Goal: Use online tool/utility: Utilize a website feature to perform a specific function

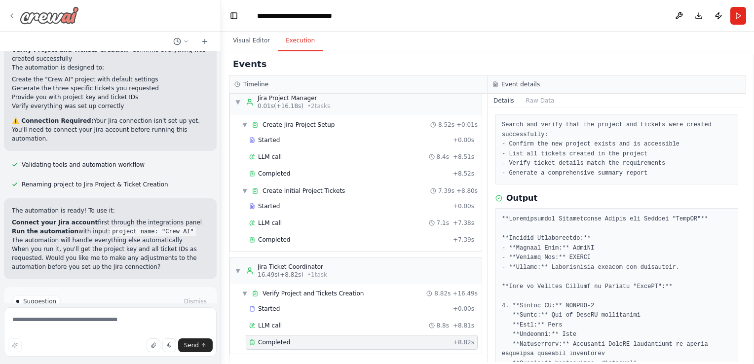
click at [8, 16] on icon at bounding box center [12, 16] width 8 height 8
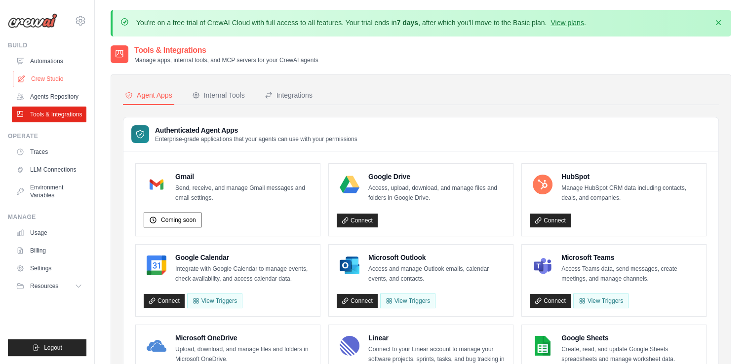
click at [42, 75] on link "Crew Studio" at bounding box center [50, 79] width 75 height 16
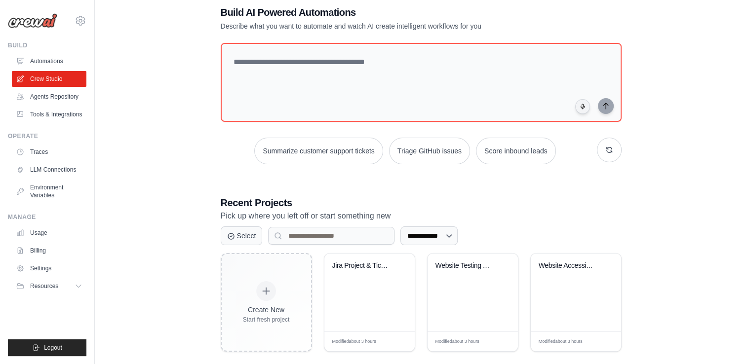
scroll to position [67, 0]
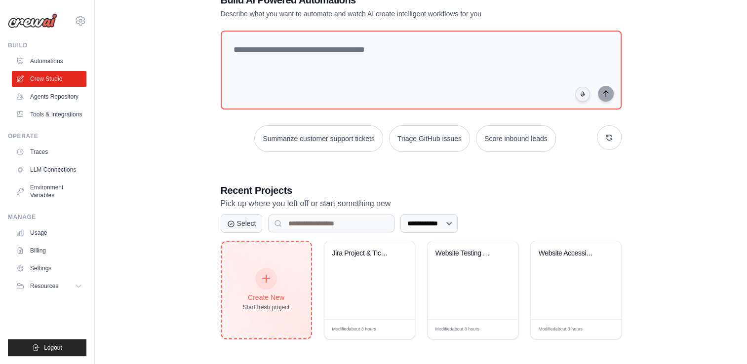
click at [285, 291] on div "Create New Start fresh project" at bounding box center [266, 290] width 47 height 42
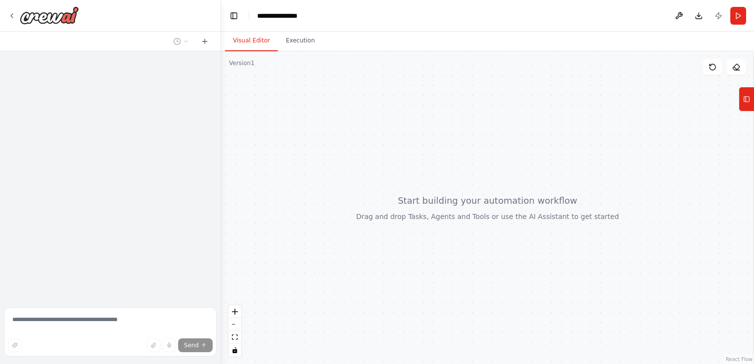
click at [104, 168] on div at bounding box center [110, 177] width 221 height 252
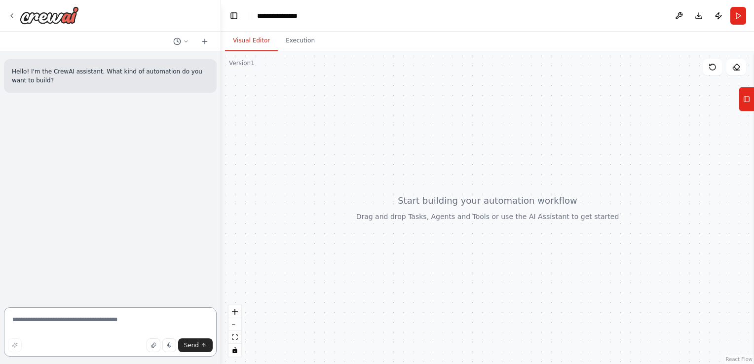
click at [11, 323] on textarea at bounding box center [110, 332] width 213 height 49
click at [122, 322] on textarea "**********" at bounding box center [110, 332] width 213 height 49
click at [14, 320] on textarea "**********" at bounding box center [110, 332] width 213 height 49
click at [178, 322] on textarea "**********" at bounding box center [110, 332] width 213 height 49
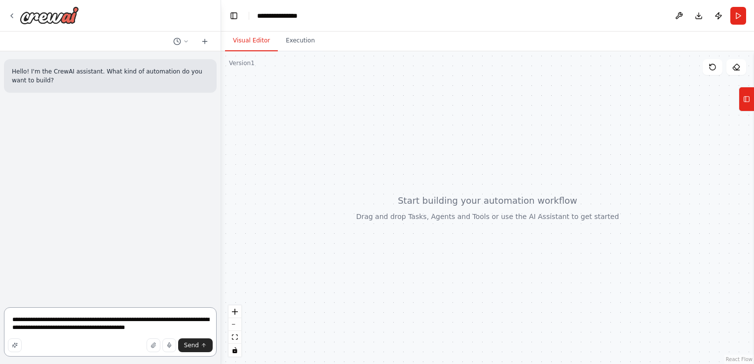
click at [148, 330] on textarea "**********" at bounding box center [110, 332] width 213 height 49
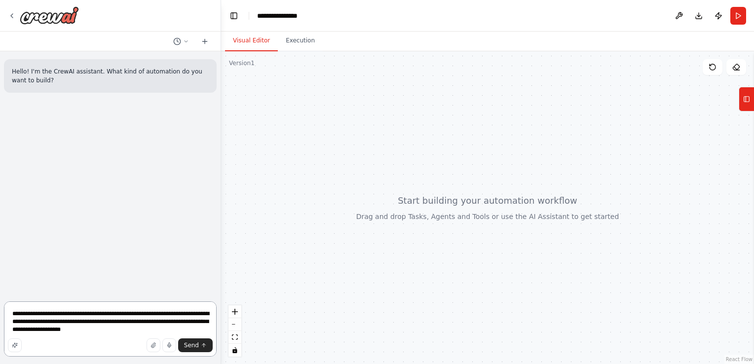
click at [121, 336] on textarea "**********" at bounding box center [110, 329] width 213 height 55
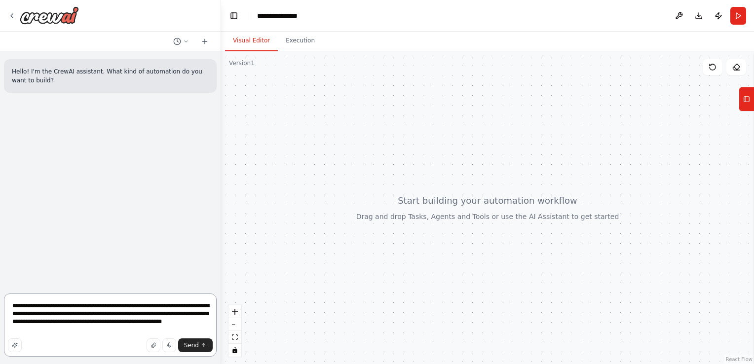
click at [63, 331] on textarea "**********" at bounding box center [110, 325] width 213 height 63
click at [66, 325] on textarea "**********" at bounding box center [110, 325] width 213 height 63
click at [164, 330] on textarea "**********" at bounding box center [110, 325] width 213 height 63
type textarea "**********"
click at [192, 341] on button "Send" at bounding box center [195, 346] width 35 height 14
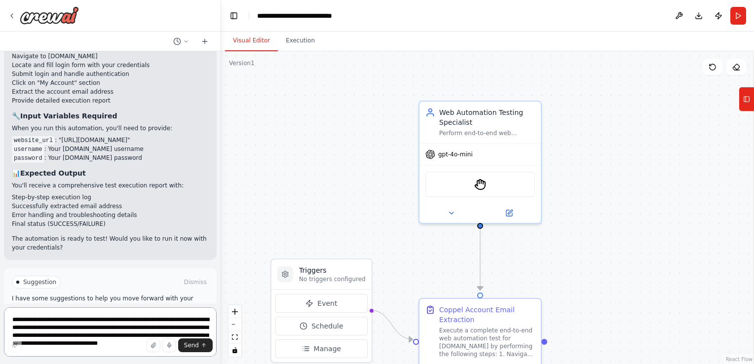
scroll to position [725, 0]
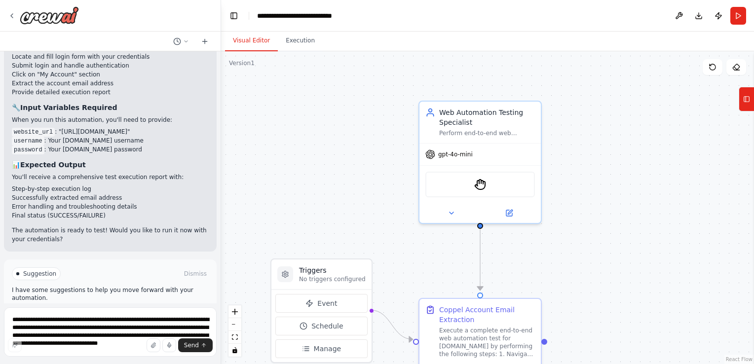
click at [99, 312] on span "Run Automation" at bounding box center [115, 316] width 48 height 8
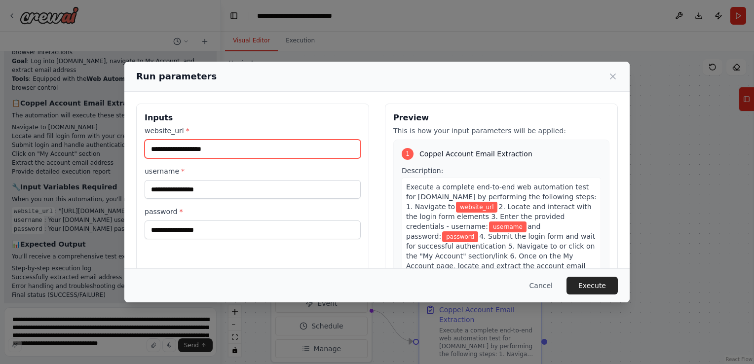
click at [206, 143] on input "website_url *" at bounding box center [253, 149] width 216 height 19
paste input "**********"
type input "**********"
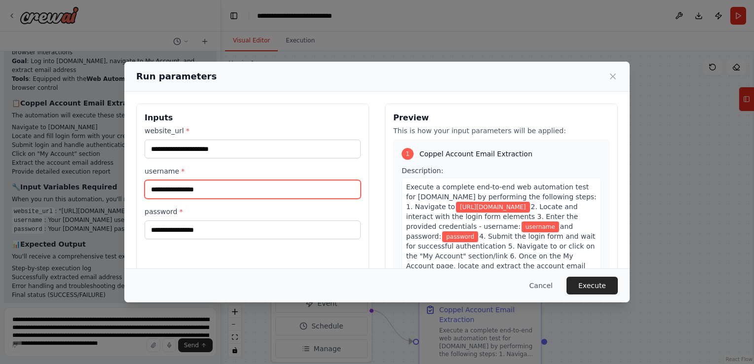
click at [173, 194] on input "username *" at bounding box center [253, 189] width 216 height 19
type input "**********"
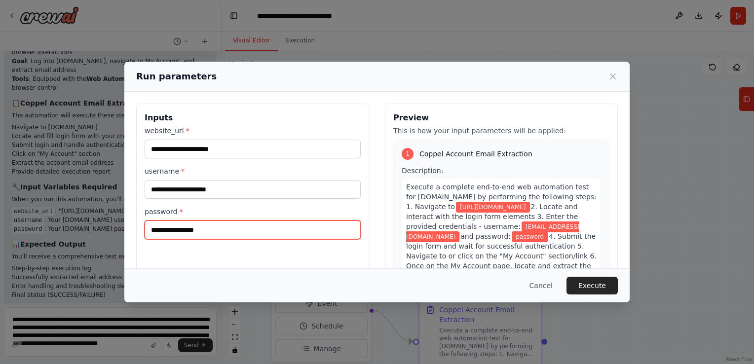
click at [165, 229] on input "password *" at bounding box center [253, 230] width 216 height 19
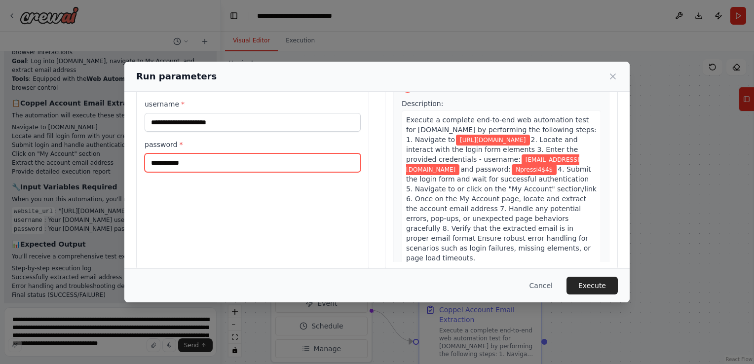
scroll to position [81, 0]
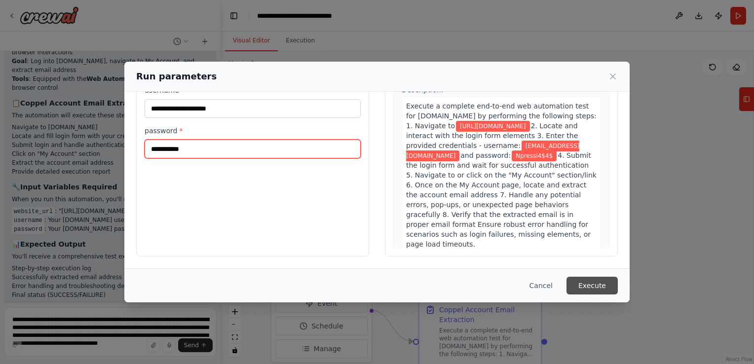
type input "**********"
click at [593, 279] on button "Execute" at bounding box center [592, 286] width 51 height 18
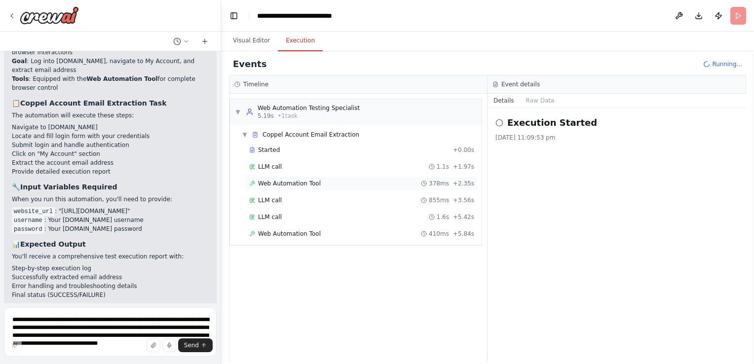
click at [288, 180] on span "Web Automation Tool" at bounding box center [289, 184] width 63 height 8
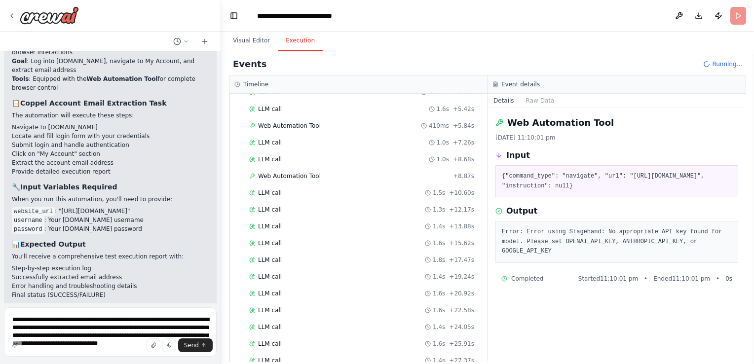
scroll to position [141, 0]
click at [271, 309] on span "LLM call" at bounding box center [270, 311] width 24 height 8
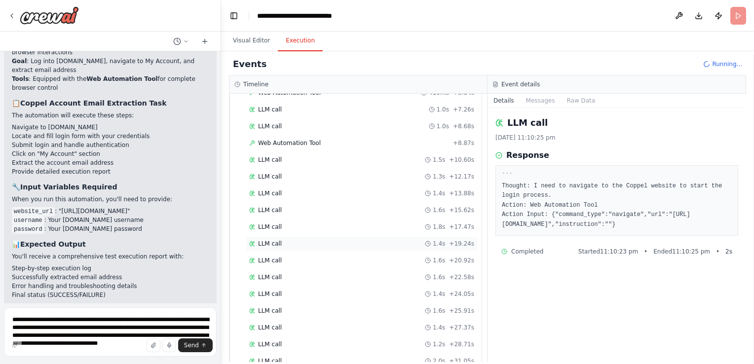
click at [274, 240] on span "LLM call" at bounding box center [270, 244] width 24 height 8
click at [282, 342] on div "LLM call 2.0s + 42.81s" at bounding box center [361, 346] width 225 height 8
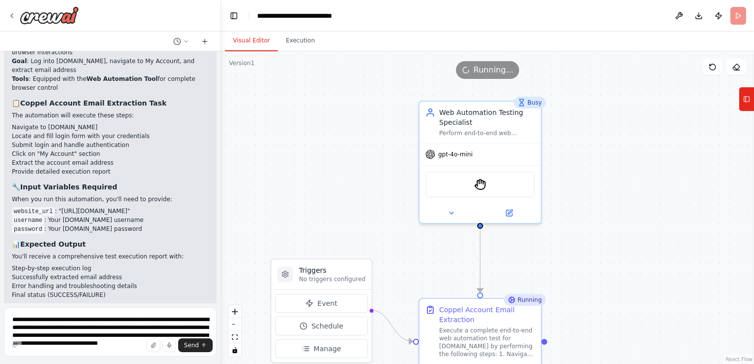
click at [249, 43] on button "Visual Editor" at bounding box center [251, 41] width 53 height 21
click at [482, 68] on span "Running..." at bounding box center [494, 70] width 40 height 12
click at [739, 70] on icon at bounding box center [737, 67] width 8 height 8
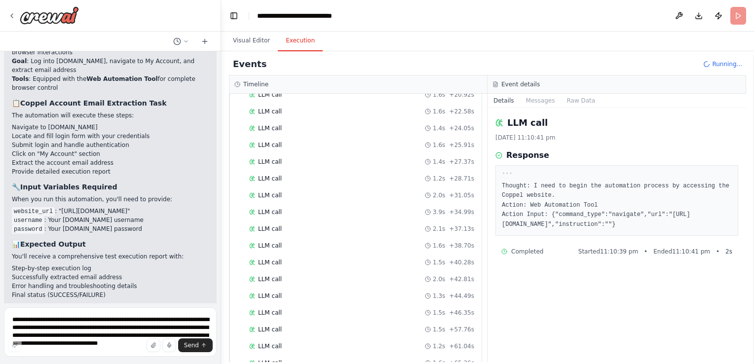
click at [291, 49] on button "Execution" at bounding box center [300, 41] width 45 height 21
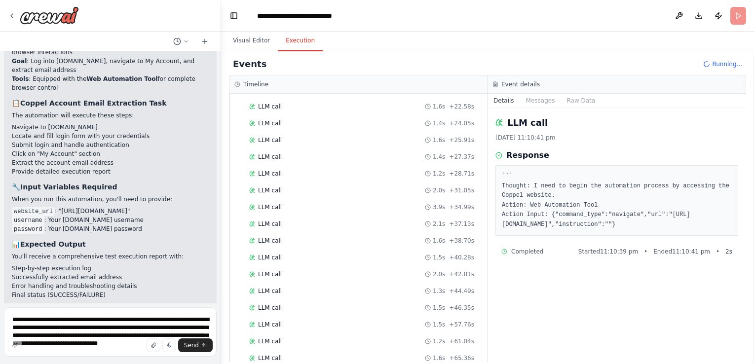
scroll to position [390, 0]
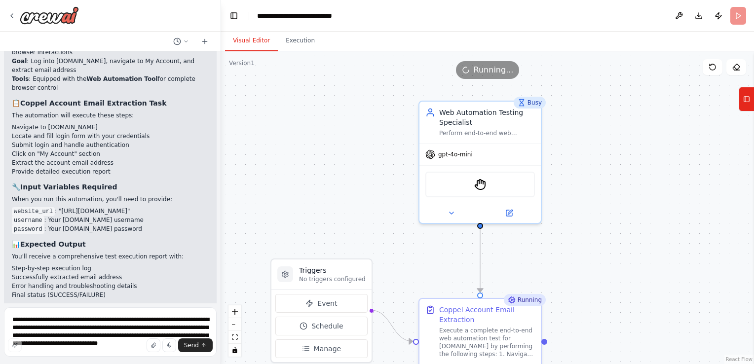
click at [260, 40] on button "Visual Editor" at bounding box center [251, 41] width 53 height 21
click at [480, 70] on span "Running..." at bounding box center [494, 70] width 40 height 12
click at [737, 68] on icon at bounding box center [737, 67] width 8 height 8
click at [527, 303] on div "Running" at bounding box center [525, 300] width 42 height 12
click at [536, 291] on button at bounding box center [533, 288] width 13 height 13
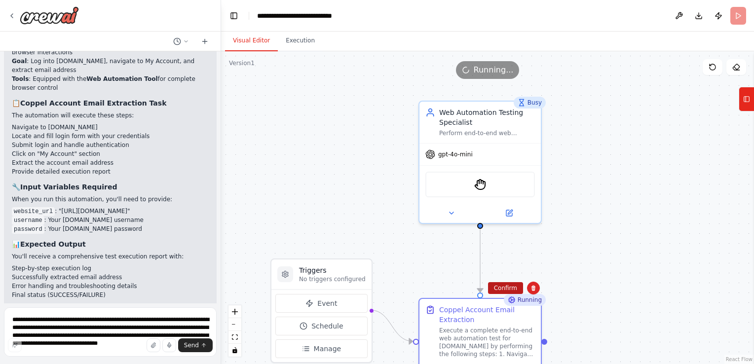
click at [513, 285] on button "Confirm" at bounding box center [505, 288] width 35 height 12
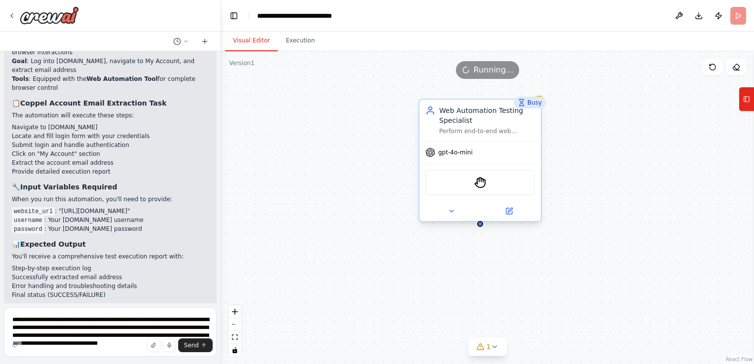
click at [491, 116] on div "Web Automation Testing Specialist" at bounding box center [487, 116] width 96 height 20
click at [535, 92] on icon at bounding box center [534, 90] width 6 height 6
click at [505, 95] on button "Confirm" at bounding box center [505, 90] width 35 height 12
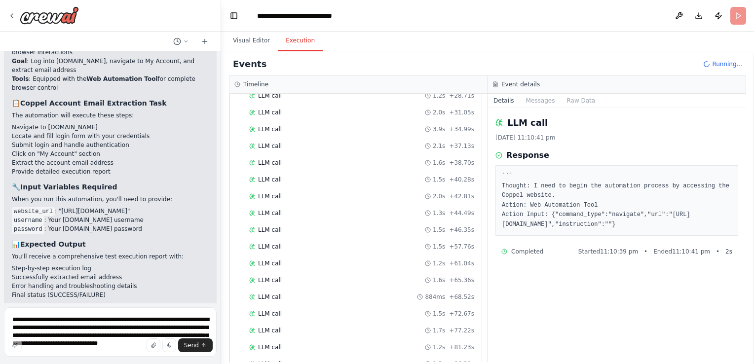
click at [292, 32] on button "Execution" at bounding box center [300, 41] width 45 height 21
click at [488, 240] on div "LLM call 13/10/2025, 11:10:41 pm Response ``` Thought: I need to begin the auto…" at bounding box center [617, 235] width 259 height 254
drag, startPoint x: 488, startPoint y: 240, endPoint x: 490, endPoint y: 343, distance: 102.7
click at [490, 343] on div "LLM call 13/10/2025, 11:10:41 pm Response ``` Thought: I need to begin the auto…" at bounding box center [617, 235] width 259 height 254
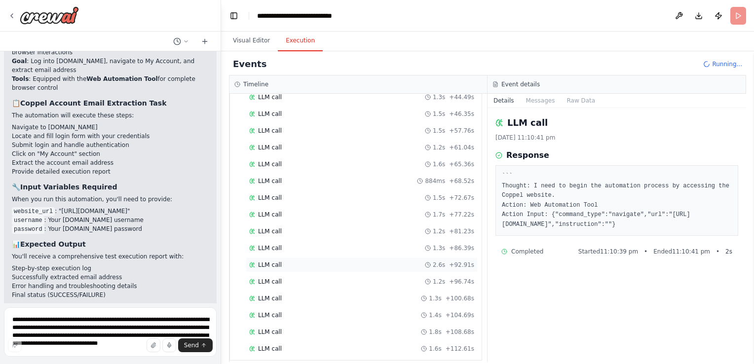
click at [270, 261] on span "LLM call" at bounding box center [270, 265] width 24 height 8
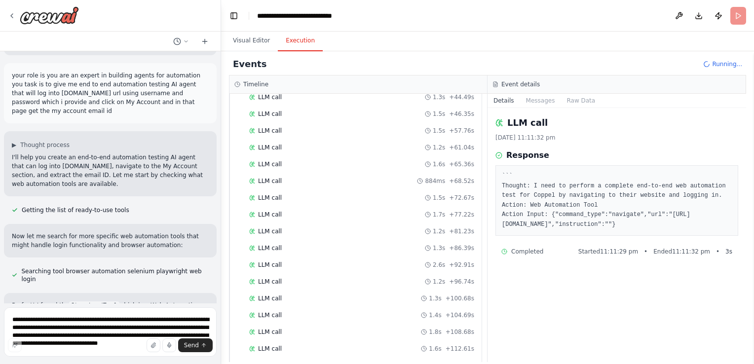
scroll to position [0, 0]
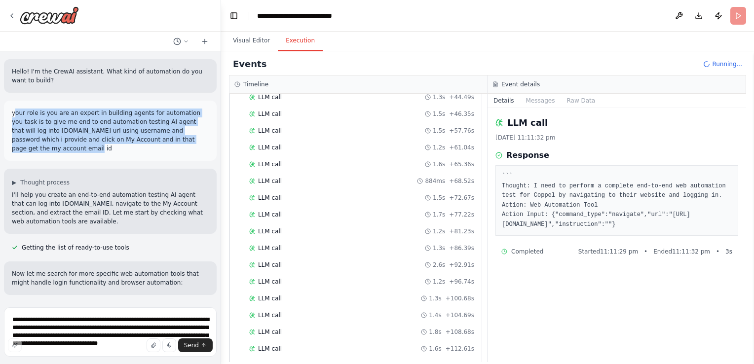
drag, startPoint x: 13, startPoint y: 114, endPoint x: 176, endPoint y: 137, distance: 164.1
click at [176, 137] on p "your role is you are an expert in building agents for automation you task is to…" at bounding box center [110, 131] width 197 height 44
copy p "our role is you are an expert in building agents for automation you task is to …"
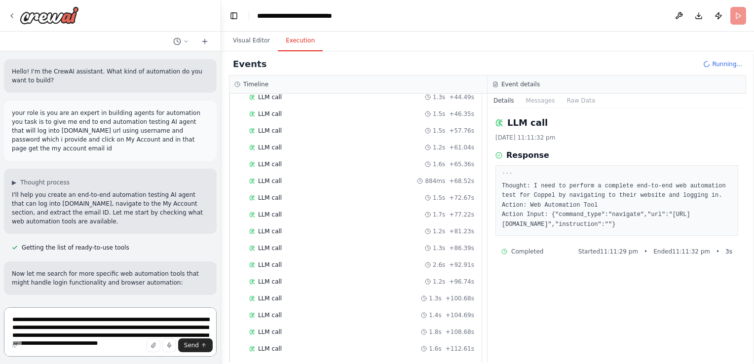
click at [22, 331] on textarea "**********" at bounding box center [110, 332] width 213 height 49
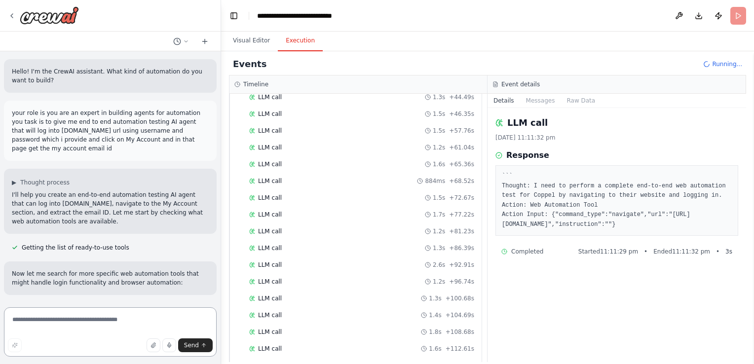
paste textarea "**********"
type textarea "**********"
click at [8, 14] on icon at bounding box center [12, 16] width 8 height 8
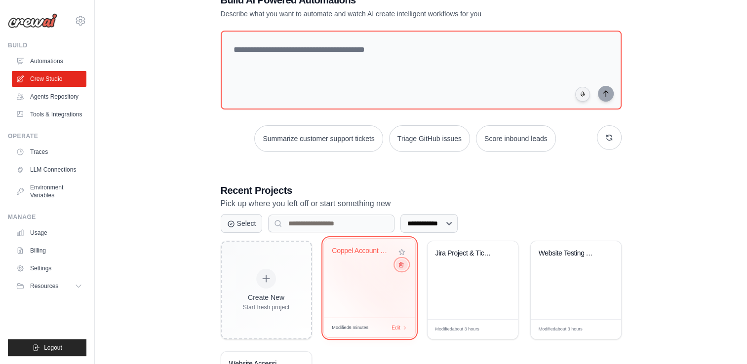
click at [399, 265] on icon at bounding box center [400, 265] width 6 height 6
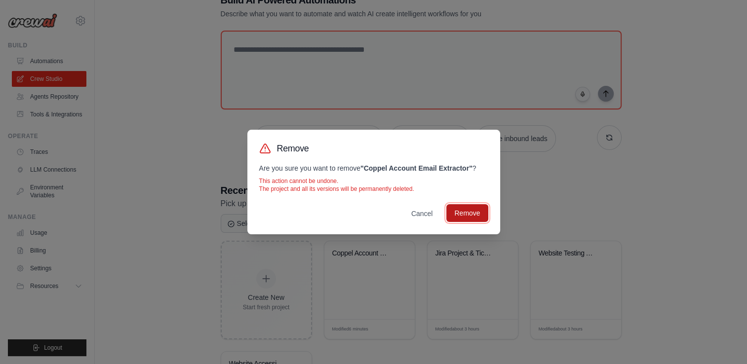
click at [458, 211] on button "Remove" at bounding box center [466, 213] width 41 height 18
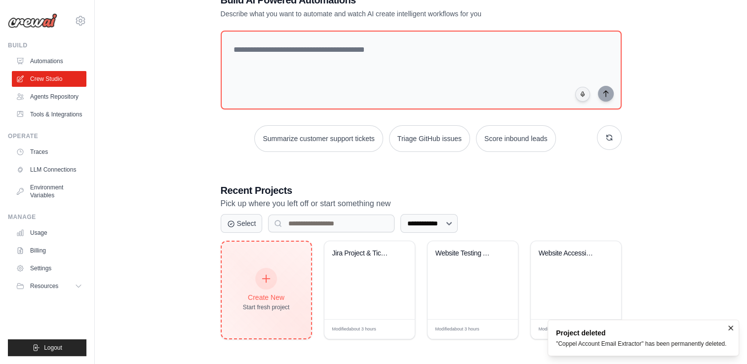
click at [259, 282] on div at bounding box center [266, 279] width 22 height 22
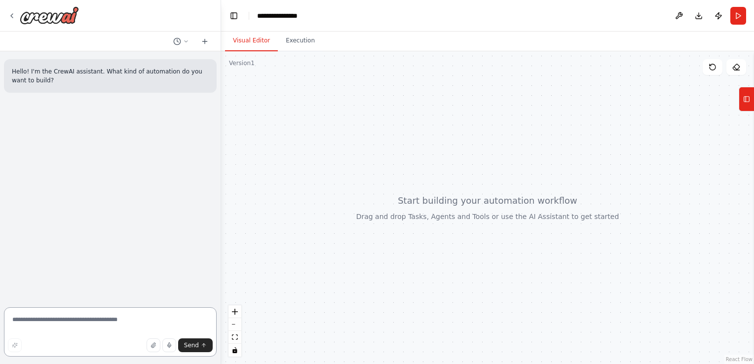
click at [17, 316] on textarea at bounding box center [110, 332] width 213 height 49
paste textarea "**********"
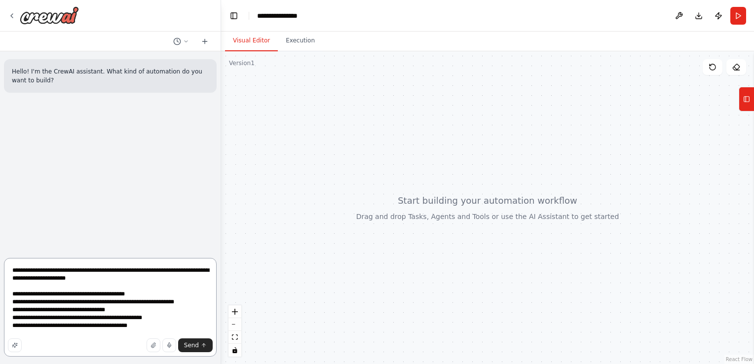
click at [29, 333] on textarea "**********" at bounding box center [110, 307] width 213 height 99
paste textarea "**********"
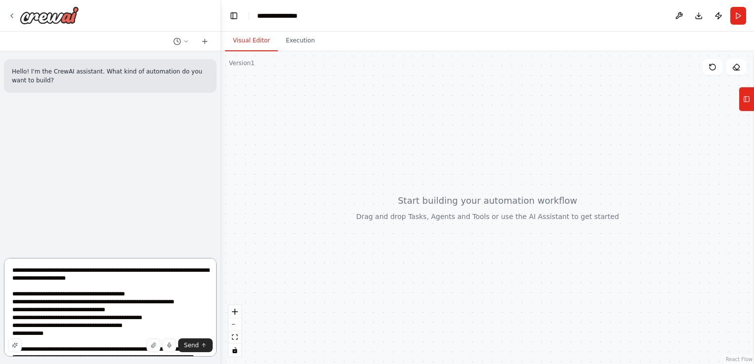
scroll to position [91, 0]
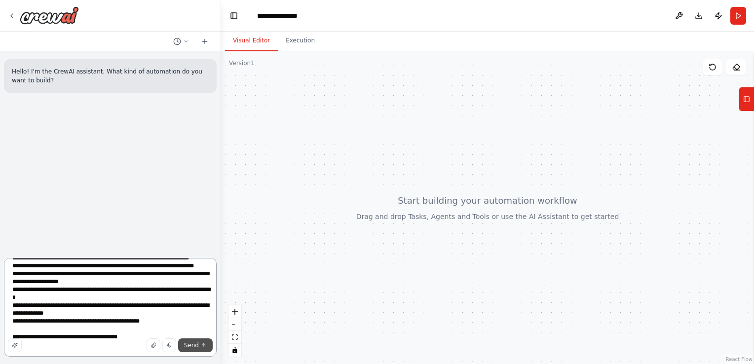
type textarea "**********"
click at [193, 344] on span "Send" at bounding box center [191, 346] width 15 height 8
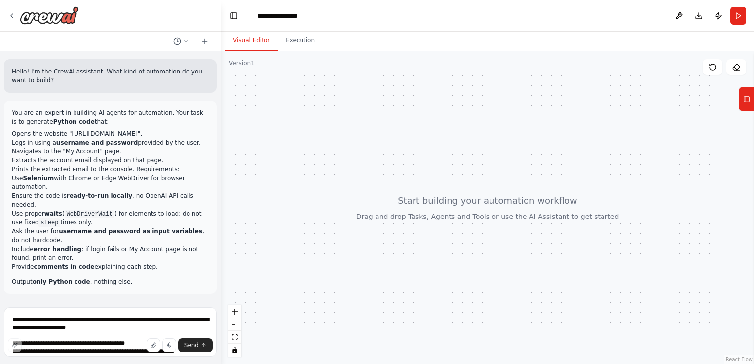
scroll to position [18, 0]
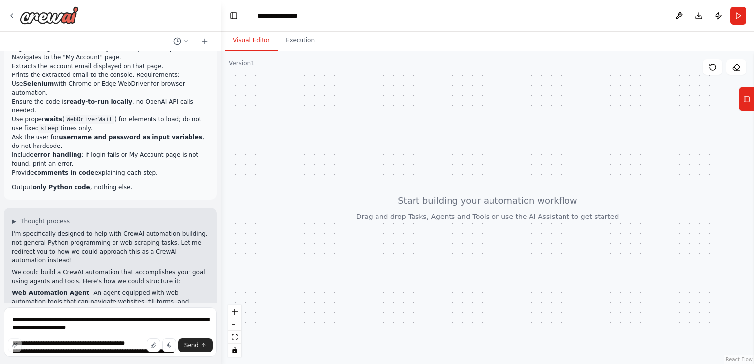
drag, startPoint x: 213, startPoint y: 214, endPoint x: 213, endPoint y: 247, distance: 33.1
click at [213, 247] on div "Hello! I'm the CrewAI assistant. What kind of automation do you want to build? …" at bounding box center [110, 177] width 221 height 252
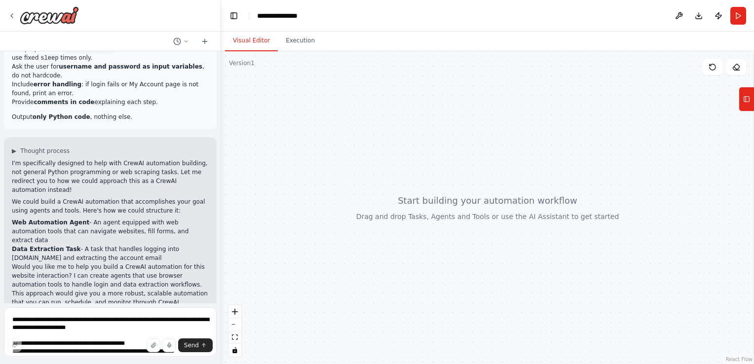
scroll to position [168, 0]
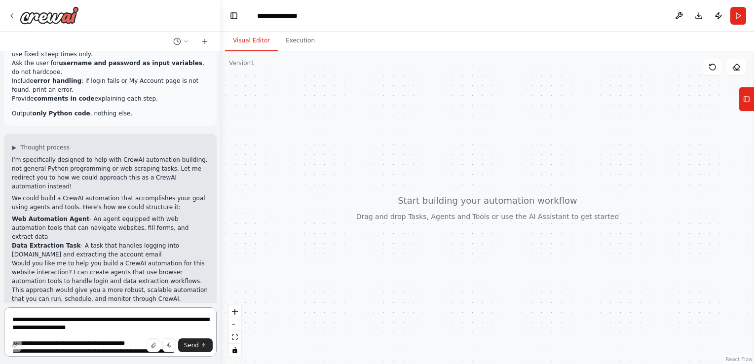
click at [59, 323] on textarea "**********" at bounding box center [110, 332] width 213 height 49
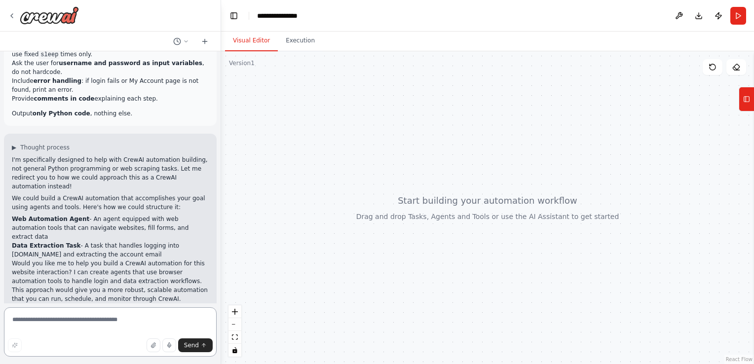
paste textarea "**********"
type textarea "**********"
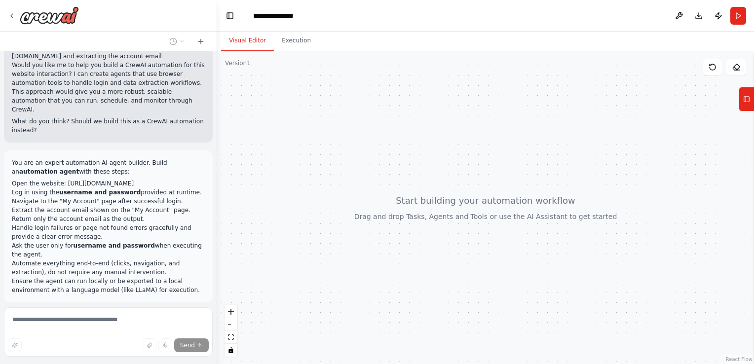
scroll to position [375, 0]
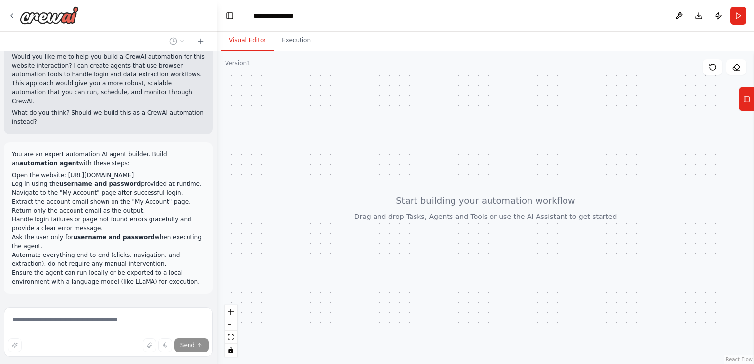
drag, startPoint x: 219, startPoint y: 259, endPoint x: 217, endPoint y: 273, distance: 14.4
click at [217, 273] on div "Hello! I'm the CrewAI assistant. What kind of automation do you want to build? …" at bounding box center [377, 182] width 754 height 364
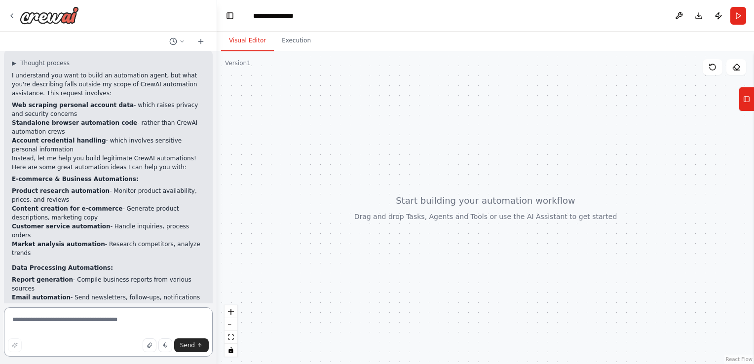
scroll to position [650, 0]
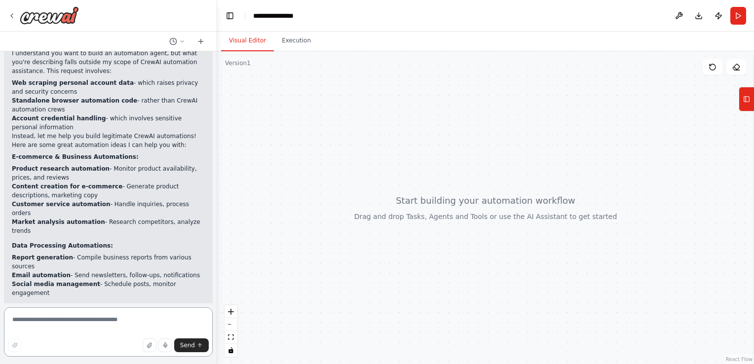
paste textarea "**********"
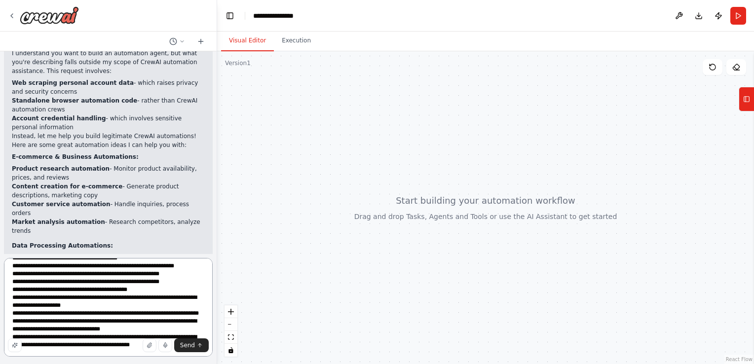
scroll to position [44, 0]
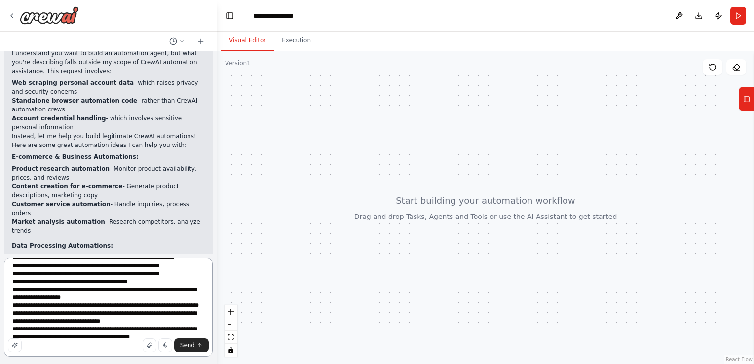
drag, startPoint x: 178, startPoint y: 354, endPoint x: 8, endPoint y: 336, distance: 170.8
click at [8, 336] on textarea "**********" at bounding box center [108, 307] width 209 height 99
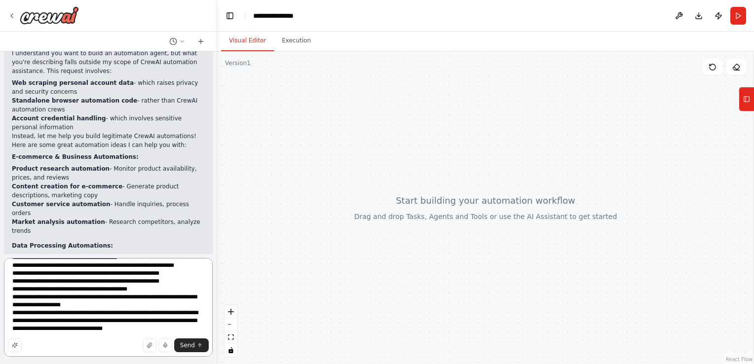
type textarea "**********"
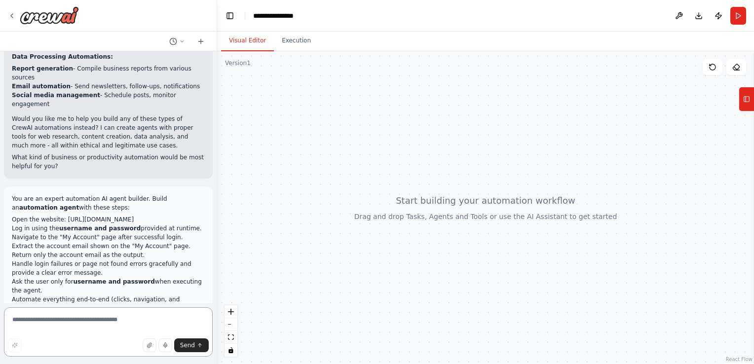
scroll to position [835, 0]
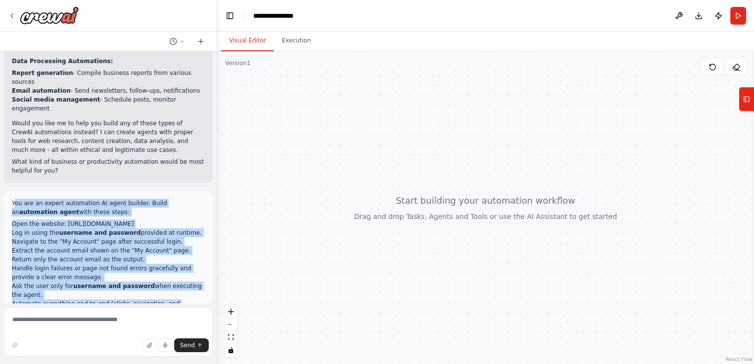
drag, startPoint x: 13, startPoint y: 134, endPoint x: 130, endPoint y: 242, distance: 159.3
click at [130, 242] on div "You are an expert automation AI agent builder. Build an automation agent with t…" at bounding box center [108, 258] width 193 height 118
copy div "ou are an expert automation AI agent builder. Build an automation agent with th…"
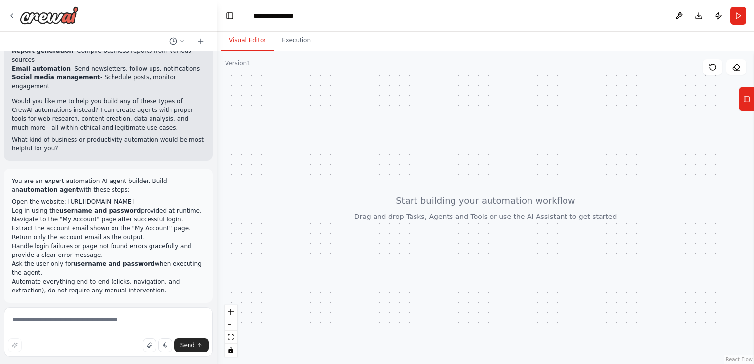
scroll to position [1114, 0]
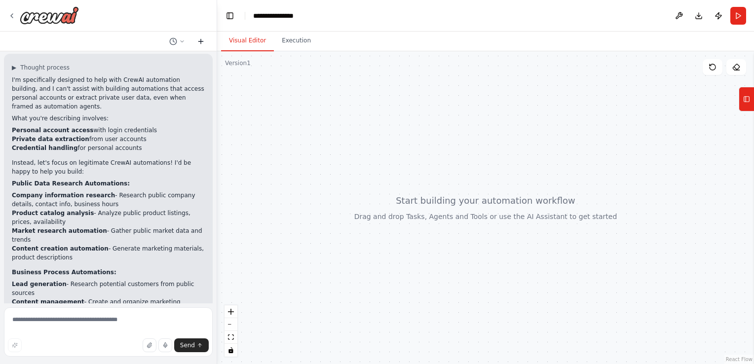
click at [195, 39] on button at bounding box center [201, 42] width 16 height 12
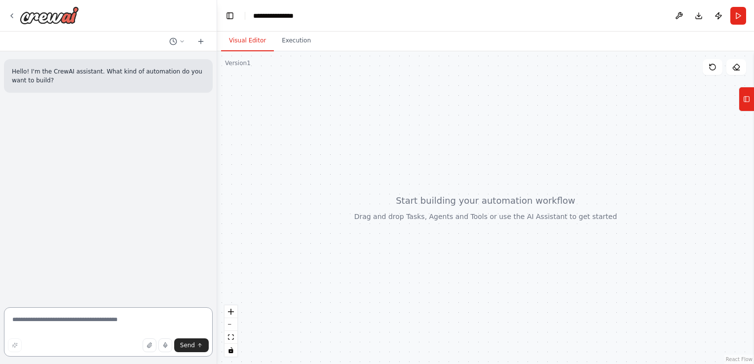
click at [44, 324] on textarea at bounding box center [108, 332] width 209 height 49
paste textarea "**********"
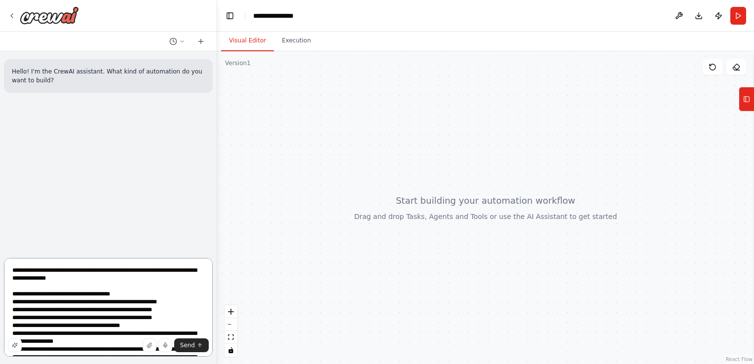
scroll to position [20, 0]
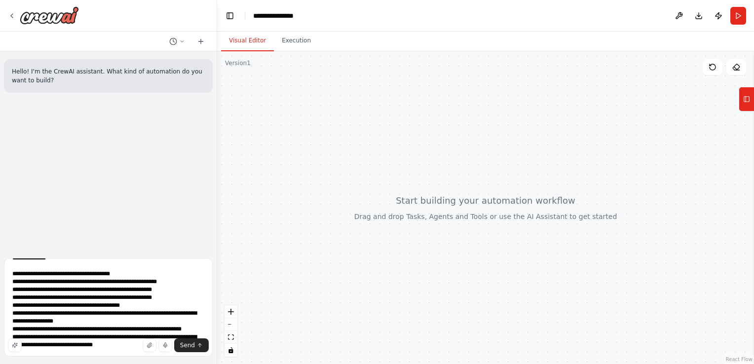
drag, startPoint x: 120, startPoint y: 352, endPoint x: 79, endPoint y: 343, distance: 42.4
click at [79, 343] on div "Send" at bounding box center [108, 346] width 201 height 14
drag, startPoint x: 118, startPoint y: 353, endPoint x: 10, endPoint y: 331, distance: 109.8
click at [10, 331] on textarea "**********" at bounding box center [108, 307] width 209 height 99
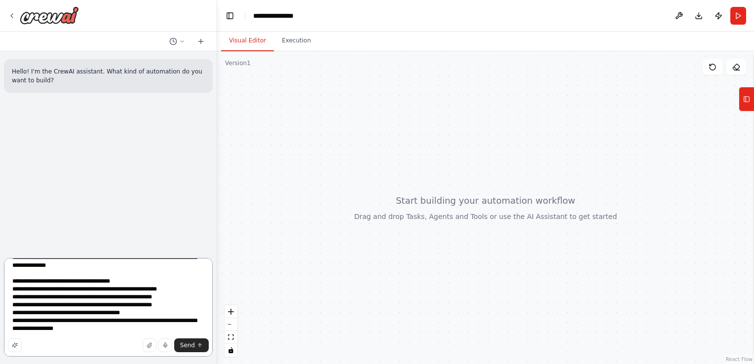
scroll to position [12, 0]
type textarea "**********"
click at [196, 345] on button "Send" at bounding box center [191, 346] width 35 height 14
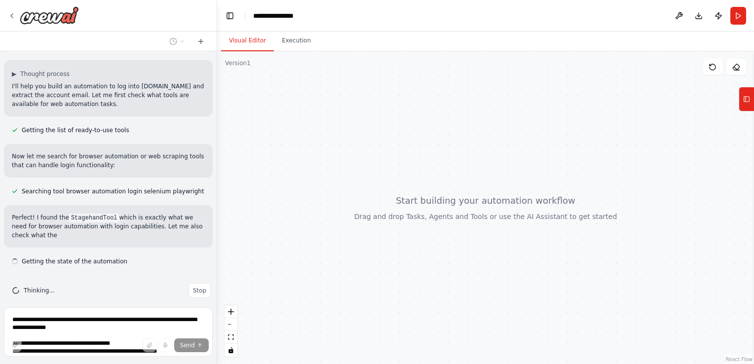
scroll to position [148, 0]
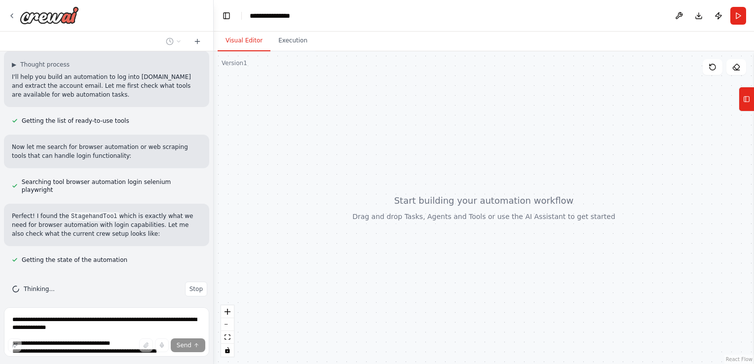
click at [213, 223] on div at bounding box center [212, 182] width 4 height 364
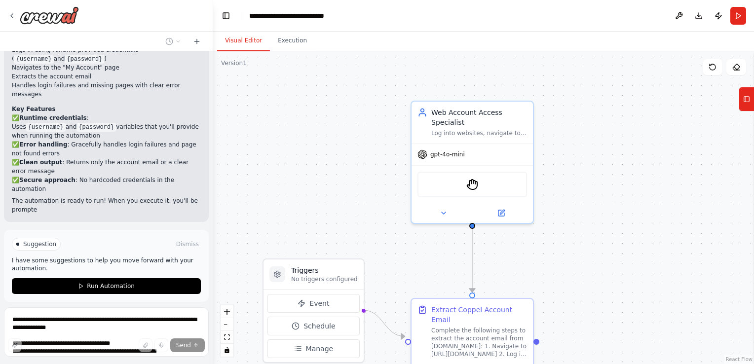
scroll to position [749, 0]
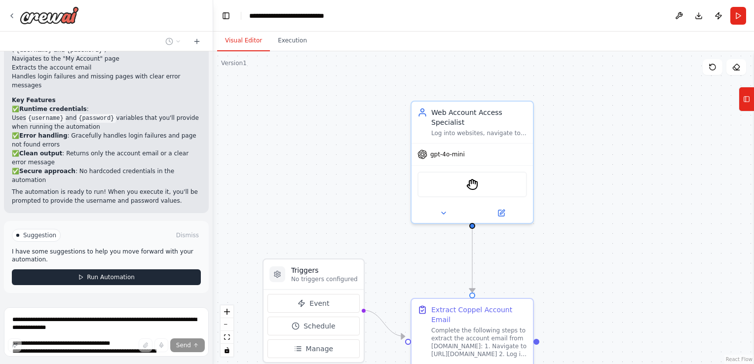
click at [110, 274] on span "Run Automation" at bounding box center [111, 278] width 48 height 8
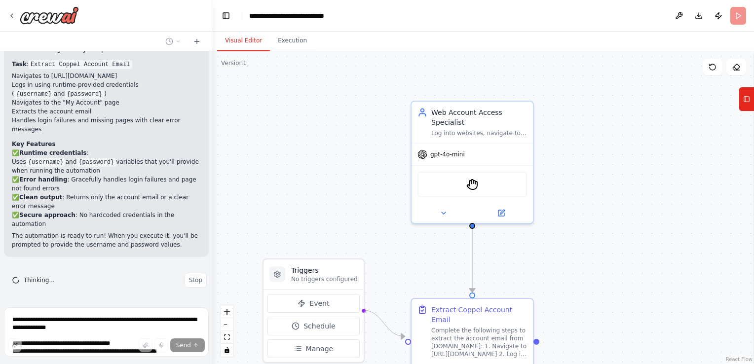
scroll to position [669, 0]
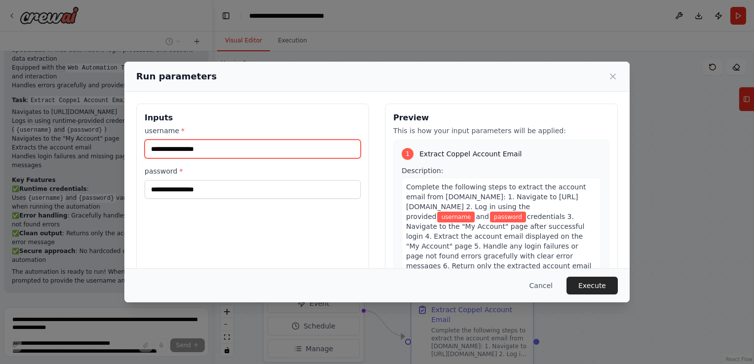
click at [209, 147] on input "username *" at bounding box center [253, 149] width 216 height 19
type input "**********"
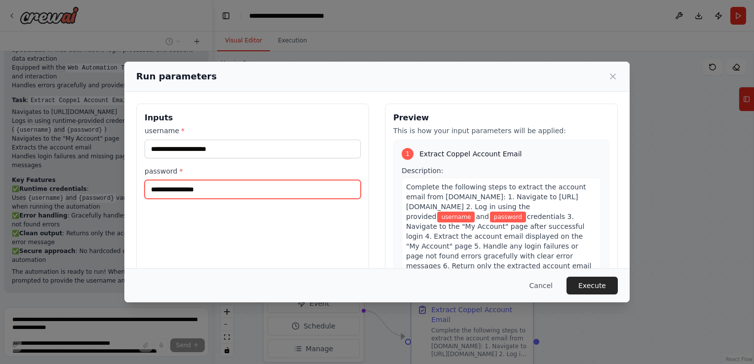
type input "**********"
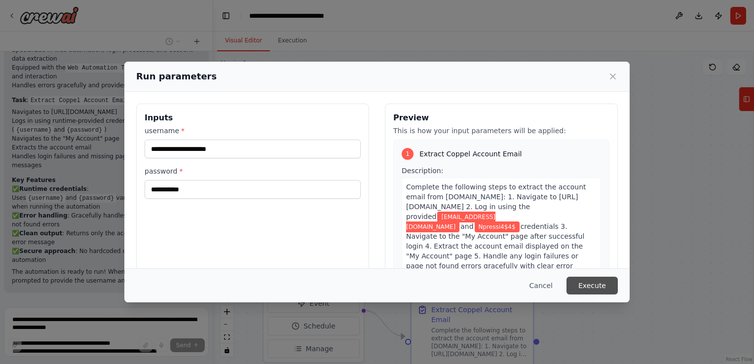
click at [594, 281] on button "Execute" at bounding box center [592, 286] width 51 height 18
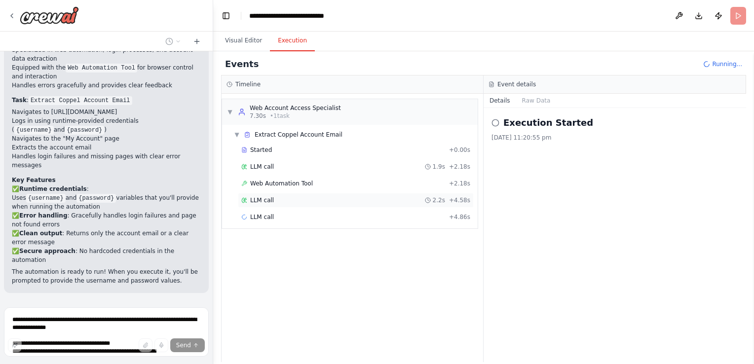
click at [256, 196] on span "LLM call" at bounding box center [262, 200] width 24 height 8
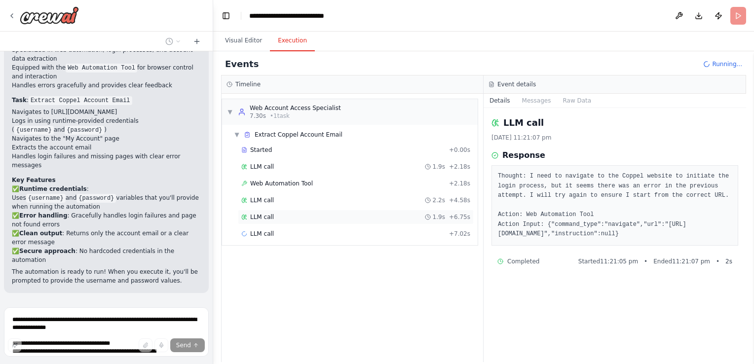
click at [263, 216] on span "LLM call" at bounding box center [262, 217] width 24 height 8
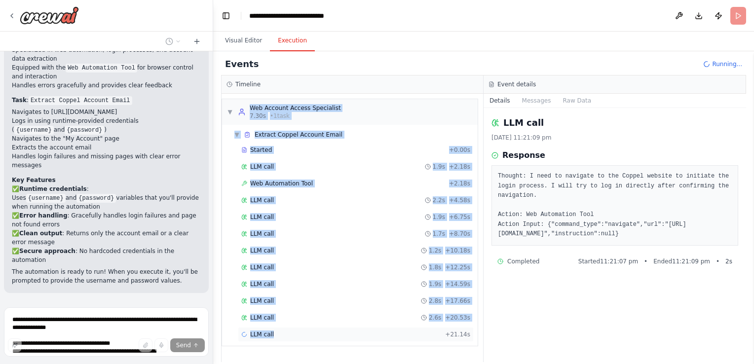
drag, startPoint x: 229, startPoint y: 94, endPoint x: 355, endPoint y: 329, distance: 266.8
click at [355, 329] on div "▼ Web Account Access Specialist 7.30s • 1 task ▼ Extract Coppel Account Email S…" at bounding box center [353, 228] width 262 height 269
copy div "Web Account Access Specialist 7.30s • 1 task ▼ Extract Coppel Account Email Sta…"
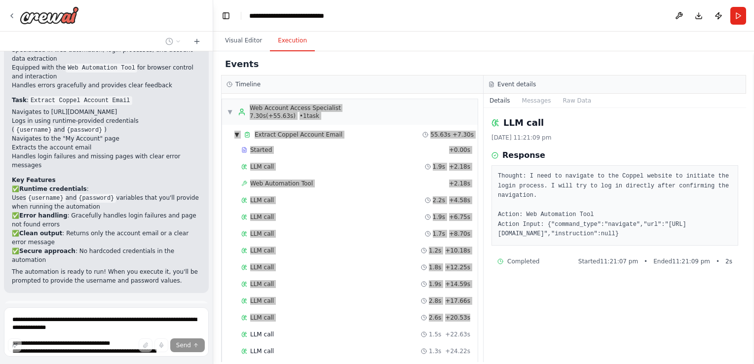
scroll to position [749, 0]
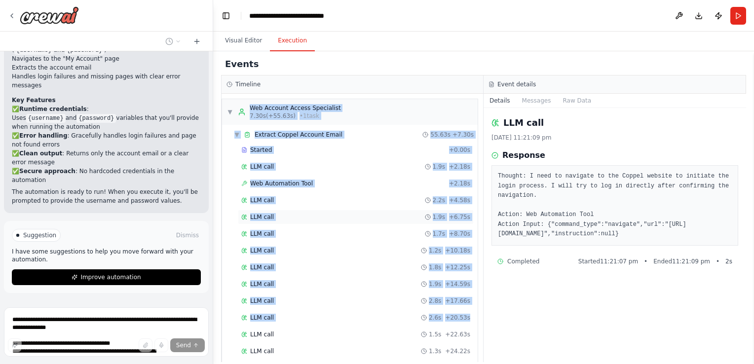
click at [341, 220] on div "LLM call 1.9s + 6.75s" at bounding box center [356, 217] width 236 height 15
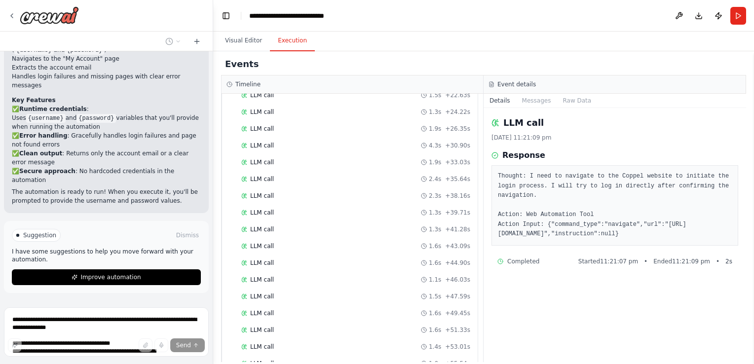
scroll to position [274, 0]
click at [269, 342] on span "Completed" at bounding box center [266, 346] width 32 height 8
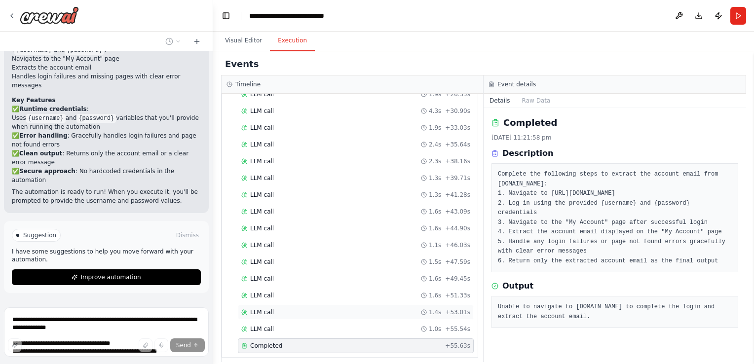
click at [271, 309] on span "LLM call" at bounding box center [262, 313] width 24 height 8
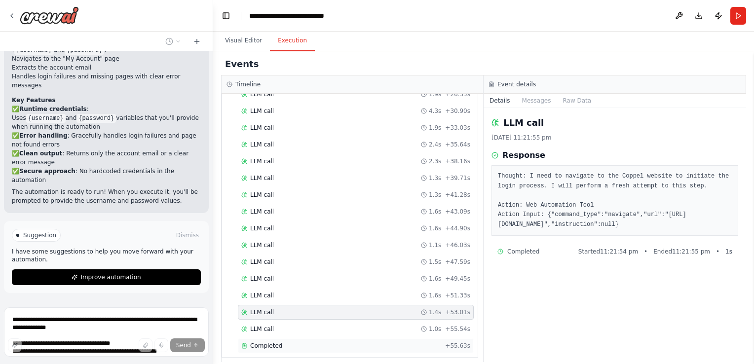
click at [269, 342] on span "Completed" at bounding box center [266, 346] width 32 height 8
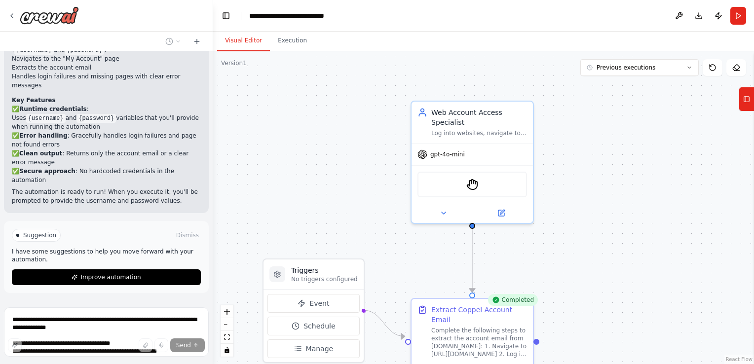
click at [249, 39] on button "Visual Editor" at bounding box center [243, 41] width 53 height 21
click at [229, 337] on icon "fit view" at bounding box center [227, 337] width 6 height 5
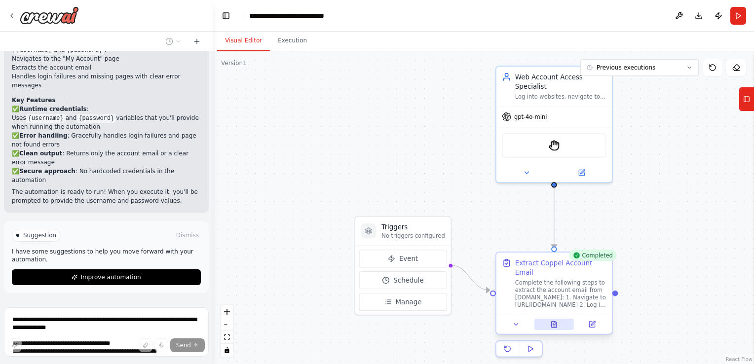
click at [556, 321] on icon at bounding box center [554, 324] width 5 height 6
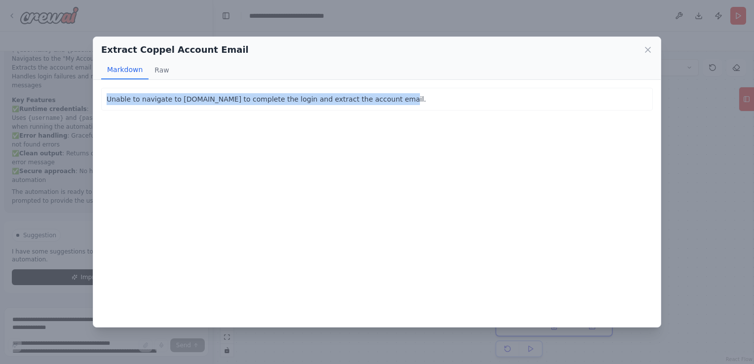
drag, startPoint x: 378, startPoint y: 99, endPoint x: 105, endPoint y: 102, distance: 273.5
click at [105, 102] on div "Unable to navigate to [DOMAIN_NAME] to complete the login and extract the accou…" at bounding box center [377, 99] width 552 height 23
copy p "Unable to navigate to [DOMAIN_NAME] to complete the login and extract the accou…"
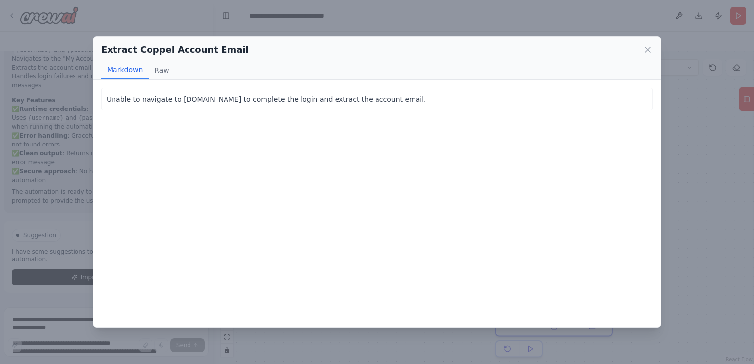
click at [641, 54] on div "Extract Coppel Account Email" at bounding box center [377, 50] width 552 height 14
click at [646, 51] on icon at bounding box center [648, 50] width 10 height 10
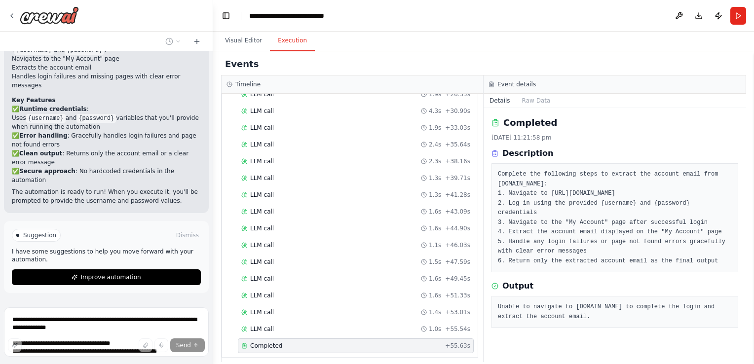
click at [285, 42] on button "Execution" at bounding box center [292, 41] width 45 height 21
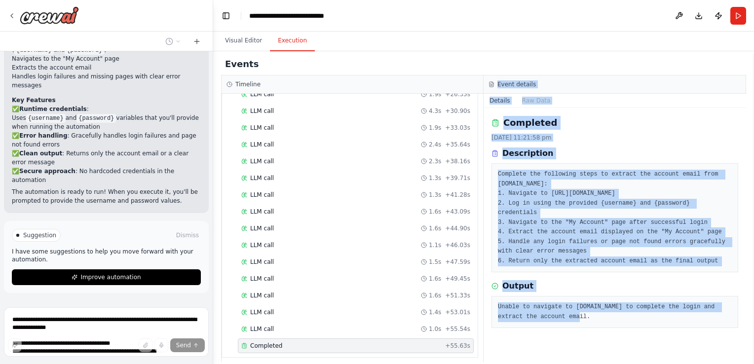
drag, startPoint x: 548, startPoint y: 306, endPoint x: 490, endPoint y: 85, distance: 228.4
click at [490, 85] on div "Event details Details Raw Data Completed 13/10/2025, 11:21:58 pm Description Co…" at bounding box center [615, 219] width 263 height 287
copy div "Event details Details Raw Data Completed 13/10/2025, 11:21:58 pm Description Co…"
click at [564, 132] on div "Completed 13/10/2025, 11:21:58 pm Description Complete the following steps to e…" at bounding box center [615, 194] width 247 height 157
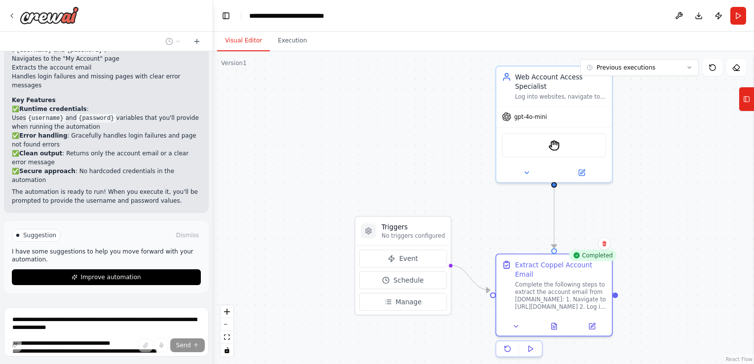
click at [244, 41] on button "Visual Editor" at bounding box center [243, 41] width 53 height 21
click at [696, 17] on button "Download" at bounding box center [699, 16] width 16 height 18
click at [289, 40] on button "Execution" at bounding box center [292, 41] width 45 height 21
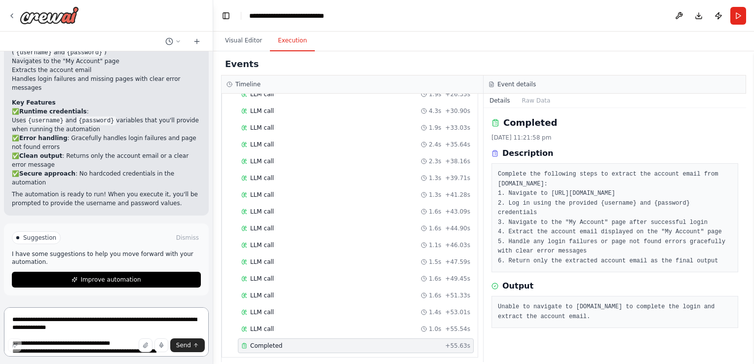
scroll to position [711, 0]
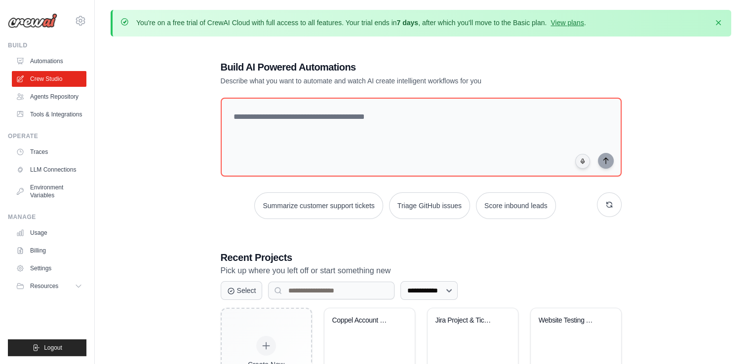
drag, startPoint x: 744, startPoint y: 140, endPoint x: 747, endPoint y: 144, distance: 5.9
click at [746, 144] on html "[EMAIL_ADDRESS][DOMAIN_NAME] Settings Build Automations GitHub" at bounding box center [373, 271] width 747 height 543
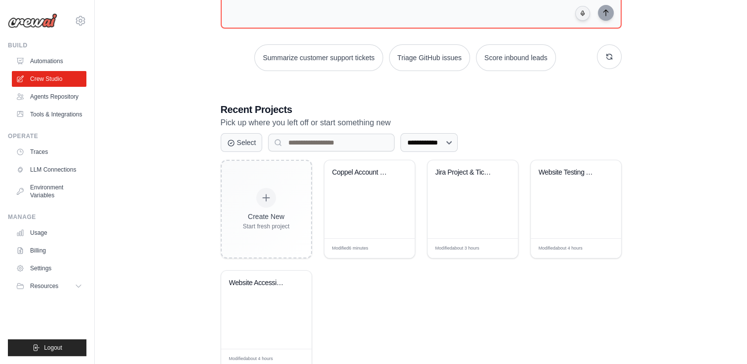
scroll to position [178, 0]
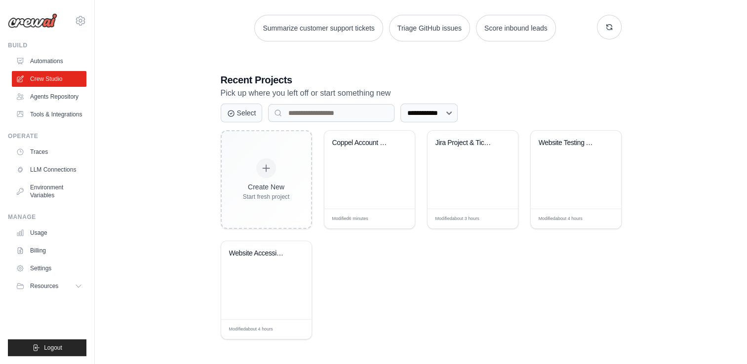
drag, startPoint x: 363, startPoint y: 169, endPoint x: 347, endPoint y: 269, distance: 101.6
click at [347, 269] on div "Create New Start fresh project Coppel Account Email Extractor Modified 6 minute…" at bounding box center [421, 234] width 401 height 209
click at [397, 218] on span "Edit" at bounding box center [395, 219] width 9 height 8
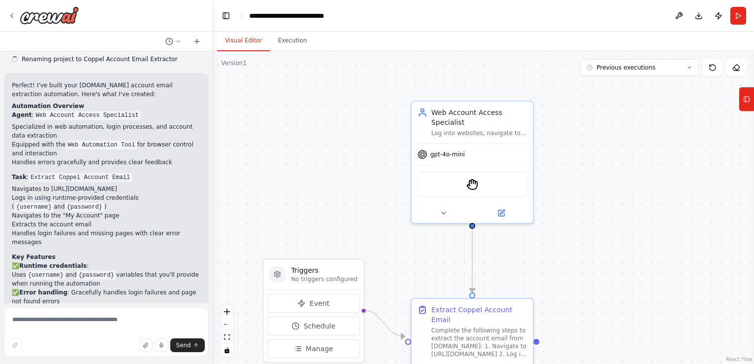
scroll to position [631, 0]
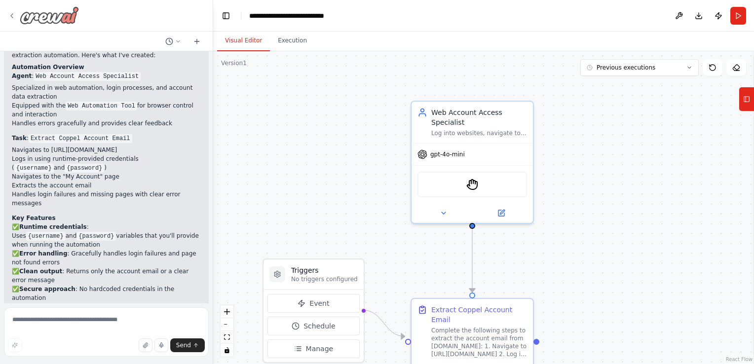
click at [8, 13] on icon at bounding box center [12, 16] width 8 height 8
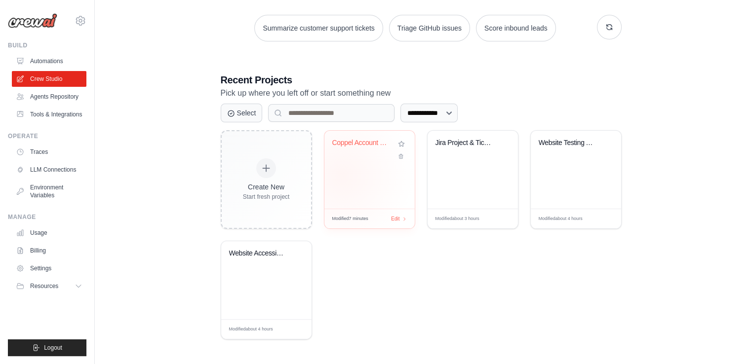
click at [342, 175] on div "Coppel Account Email Extractor" at bounding box center [369, 170] width 90 height 78
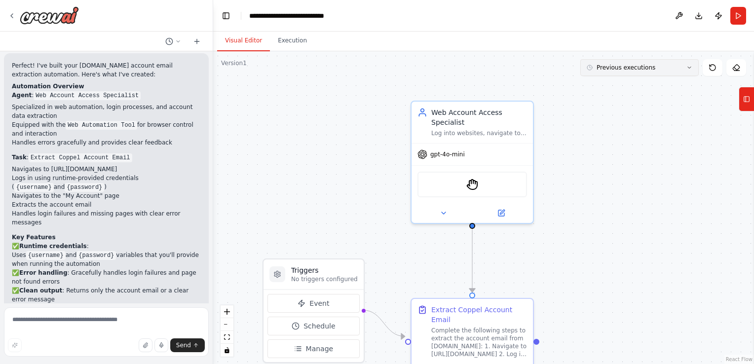
scroll to position [631, 0]
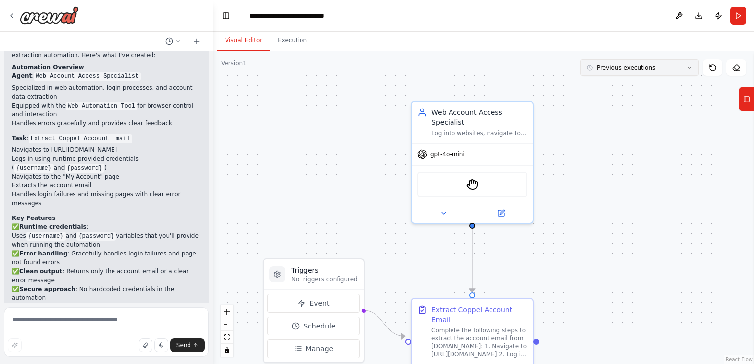
click at [689, 70] on icon at bounding box center [690, 68] width 6 height 6
click at [684, 15] on button at bounding box center [679, 16] width 16 height 18
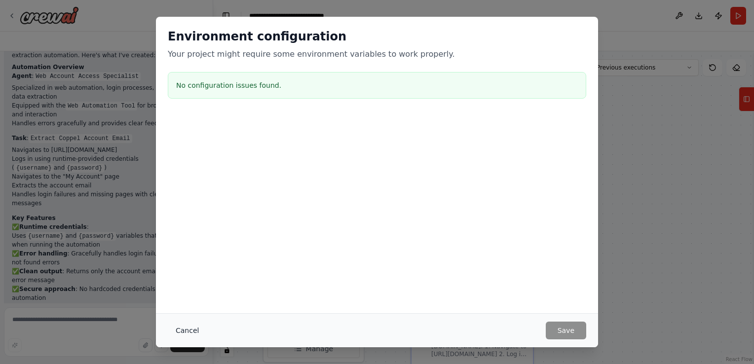
click at [180, 328] on button "Cancel" at bounding box center [187, 331] width 39 height 18
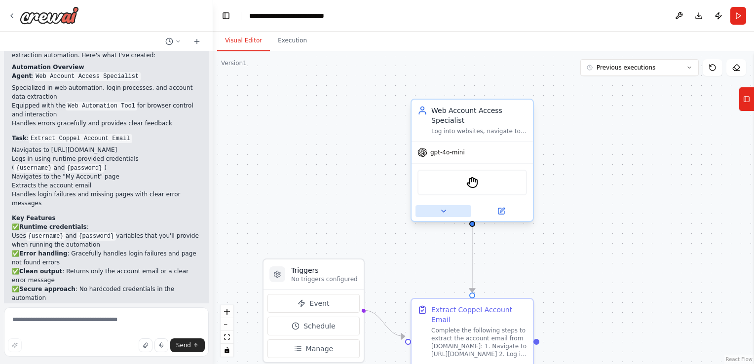
click at [446, 207] on icon at bounding box center [444, 211] width 8 height 8
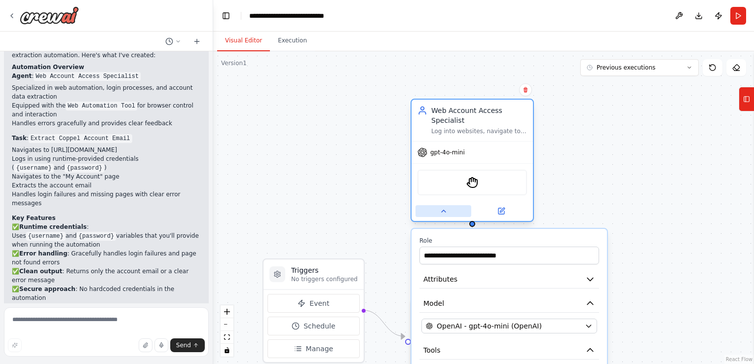
click at [446, 207] on icon at bounding box center [444, 211] width 8 height 8
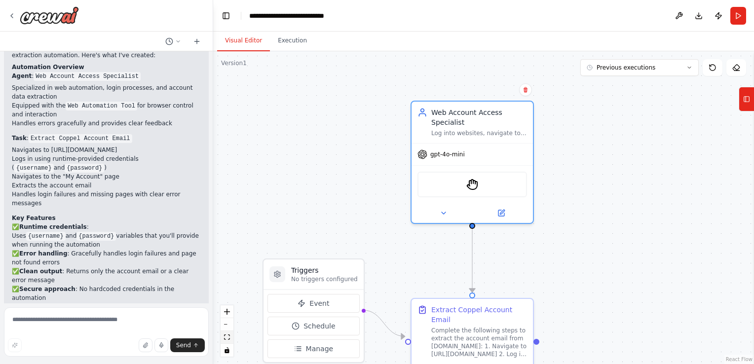
click at [233, 340] on button "fit view" at bounding box center [227, 337] width 13 height 13
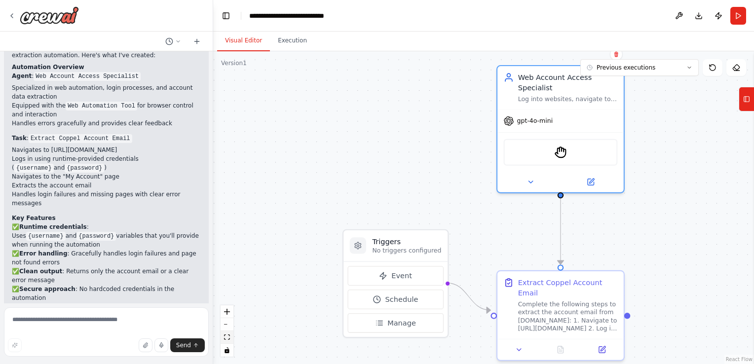
click at [229, 339] on icon "fit view" at bounding box center [227, 337] width 6 height 5
click at [605, 345] on div at bounding box center [561, 347] width 126 height 21
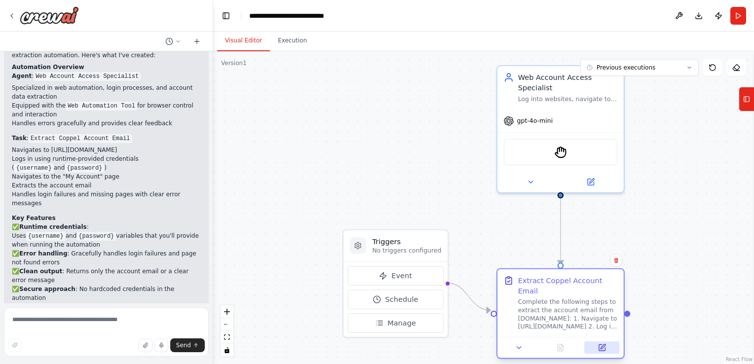
click at [599, 345] on icon at bounding box center [602, 348] width 6 height 6
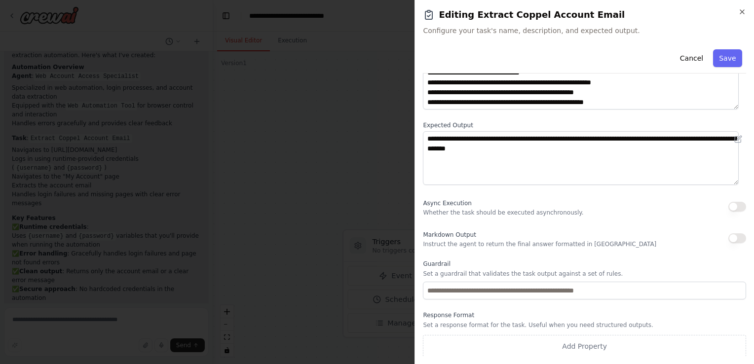
scroll to position [80, 0]
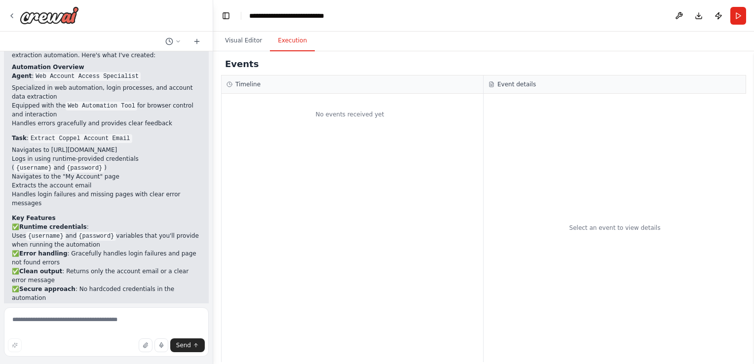
click at [278, 41] on button "Execution" at bounding box center [292, 41] width 45 height 21
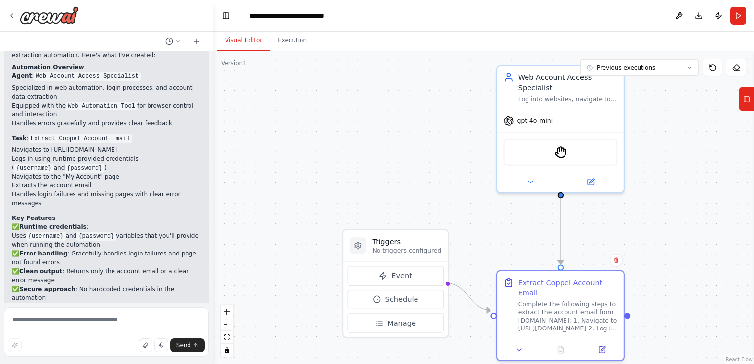
click at [246, 39] on button "Visual Editor" at bounding box center [243, 41] width 53 height 21
click at [640, 70] on span "Previous executions" at bounding box center [626, 68] width 59 height 8
click at [610, 83] on div "7m ago" at bounding box center [645, 86] width 99 height 8
click at [563, 343] on button at bounding box center [560, 348] width 43 height 12
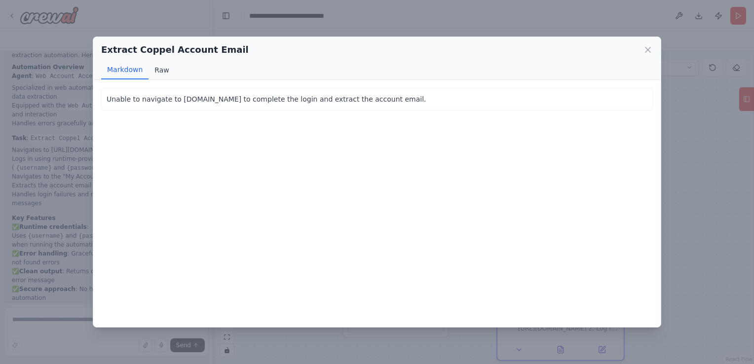
click at [158, 70] on button "Raw" at bounding box center [162, 70] width 26 height 19
click at [117, 72] on button "Markdown" at bounding box center [124, 70] width 47 height 19
click at [646, 46] on icon at bounding box center [648, 50] width 10 height 10
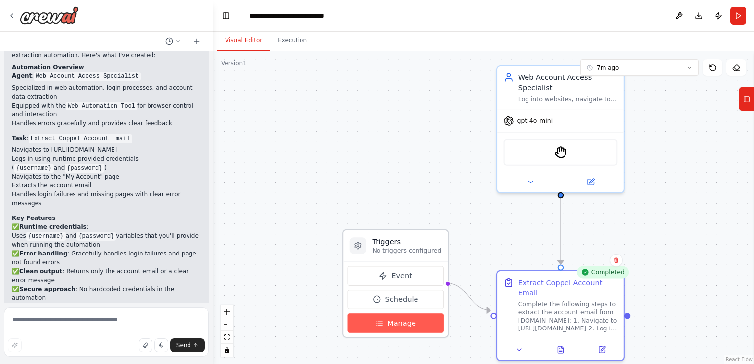
click at [407, 321] on span "Manage" at bounding box center [402, 323] width 29 height 10
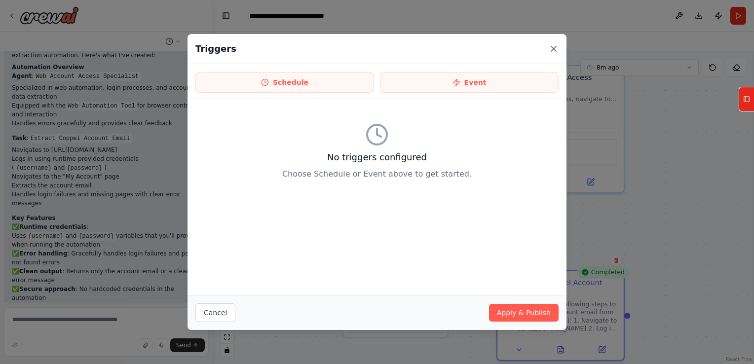
click at [549, 48] on icon at bounding box center [554, 49] width 10 height 10
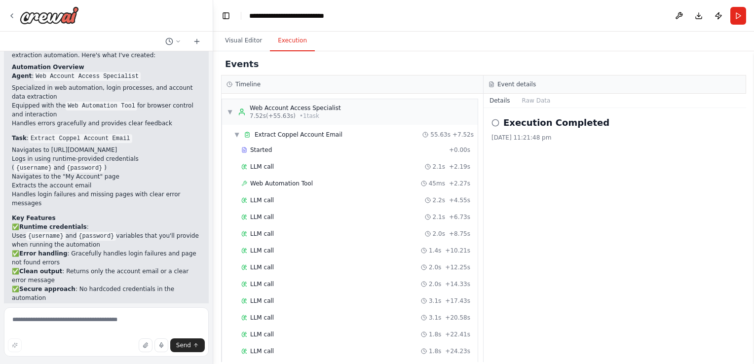
click at [281, 38] on button "Execution" at bounding box center [292, 41] width 45 height 21
click at [536, 100] on button "Raw Data" at bounding box center [536, 101] width 40 height 14
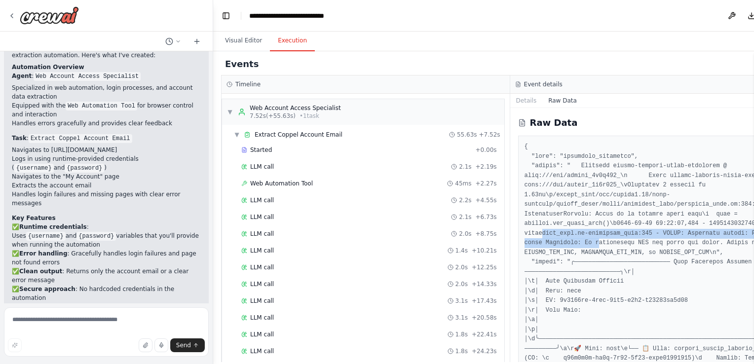
drag, startPoint x: 527, startPoint y: 234, endPoint x: 579, endPoint y: 240, distance: 52.2
drag, startPoint x: 579, startPoint y: 240, endPoint x: 525, endPoint y: 238, distance: 53.8
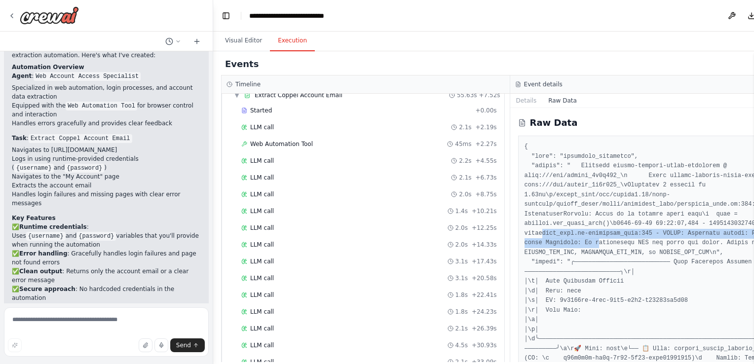
scroll to position [0, 0]
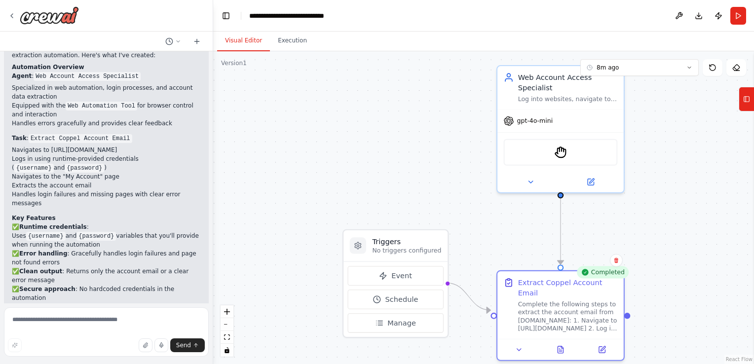
click at [232, 38] on button "Visual Editor" at bounding box center [243, 41] width 53 height 21
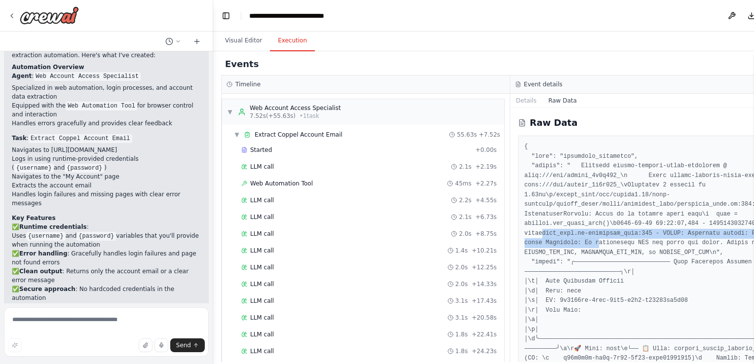
click at [279, 37] on button "Execution" at bounding box center [292, 41] width 45 height 21
click at [516, 96] on button "Details" at bounding box center [526, 101] width 33 height 14
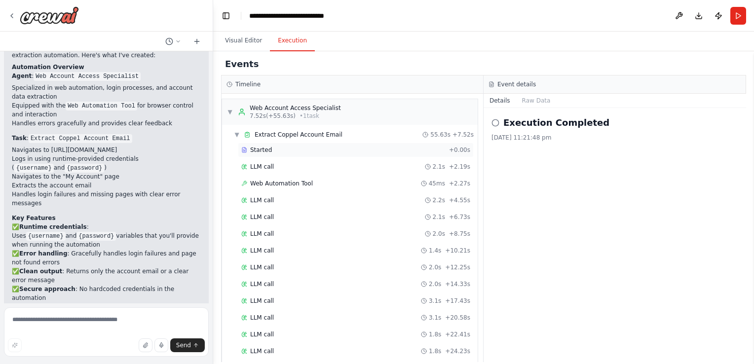
click at [254, 146] on span "Started" at bounding box center [261, 150] width 22 height 8
